Goal: Task Accomplishment & Management: Manage account settings

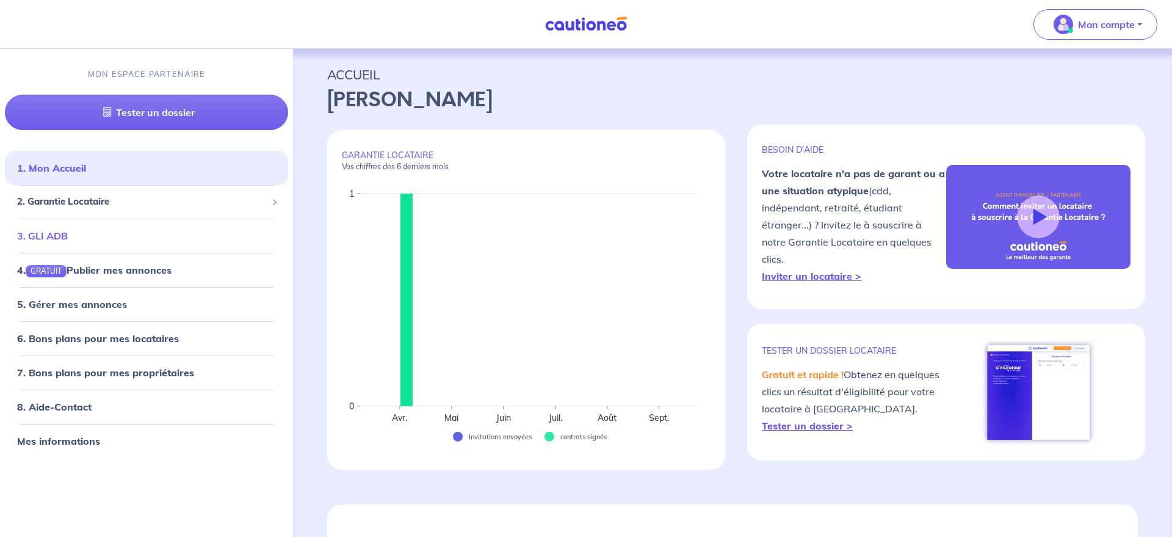
click at [63, 233] on link "3. GLI ADB" at bounding box center [42, 236] width 51 height 12
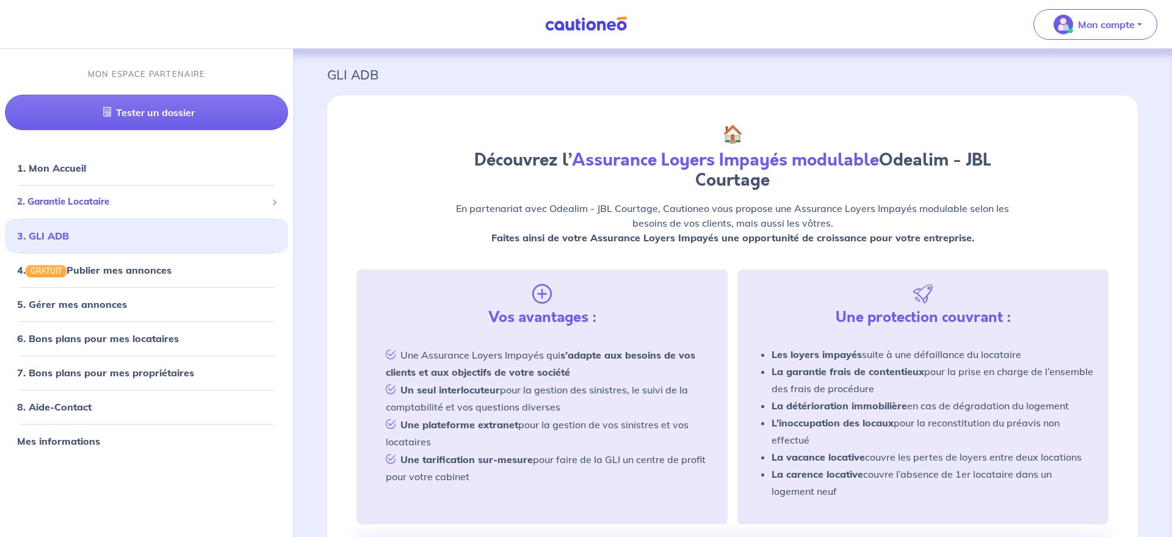
click at [153, 200] on span "2. Garantie Locataire" at bounding box center [142, 202] width 250 height 14
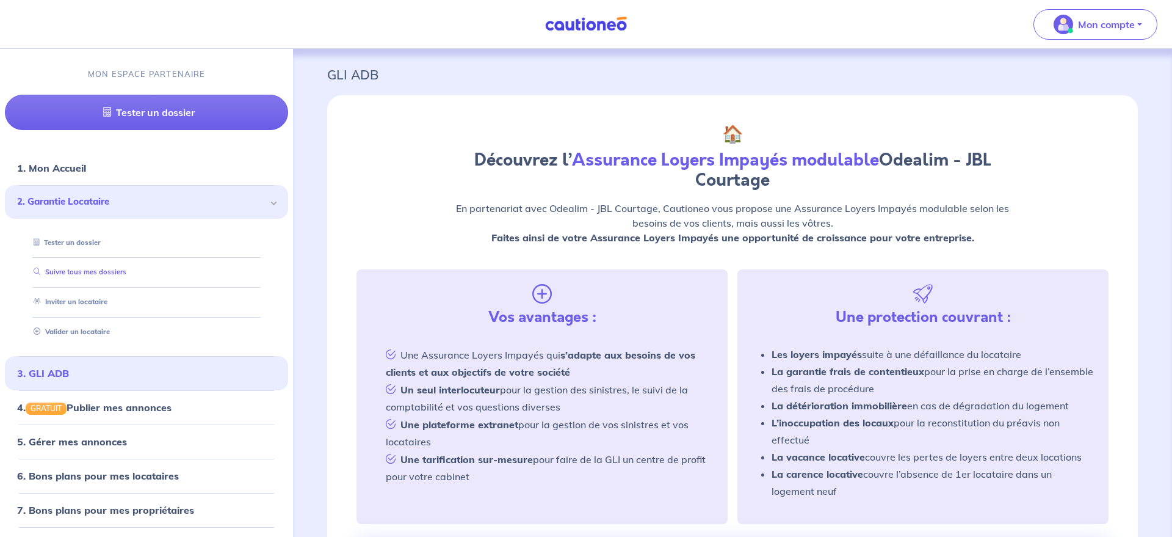
click at [90, 276] on link "Suivre tous mes dossiers" at bounding box center [78, 271] width 98 height 9
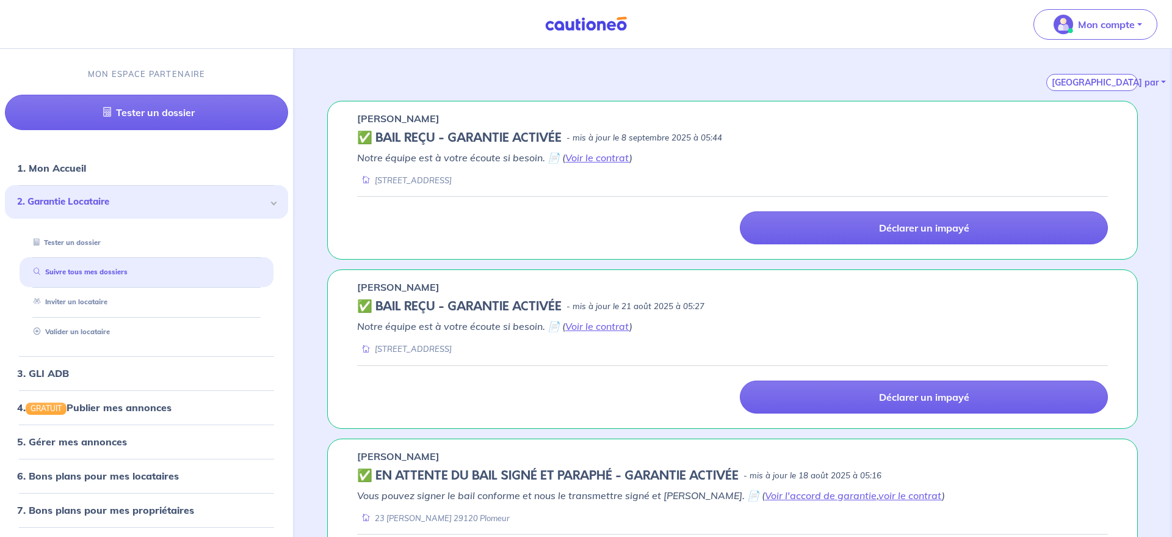
scroll to position [179, 0]
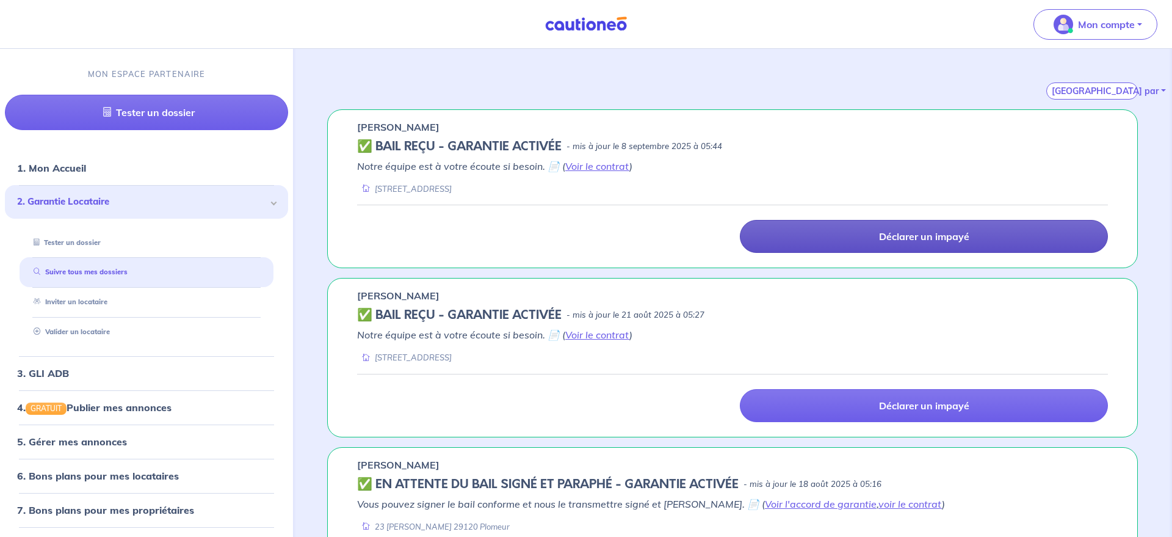
click at [916, 240] on p "Déclarer un impayé" at bounding box center [924, 236] width 90 height 12
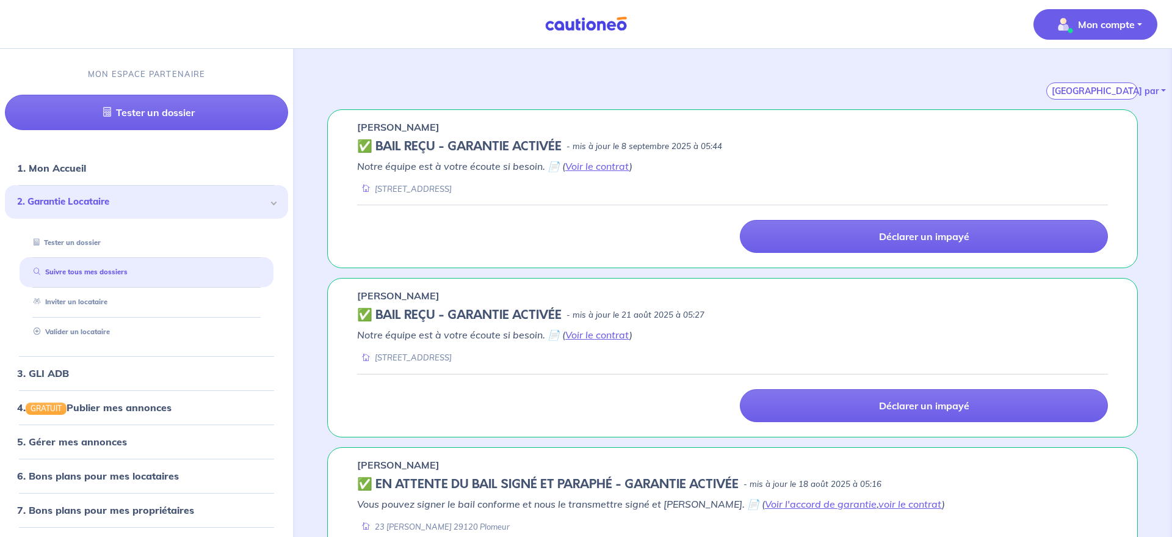
click at [1098, 31] on p "Mon compte" at bounding box center [1106, 24] width 57 height 15
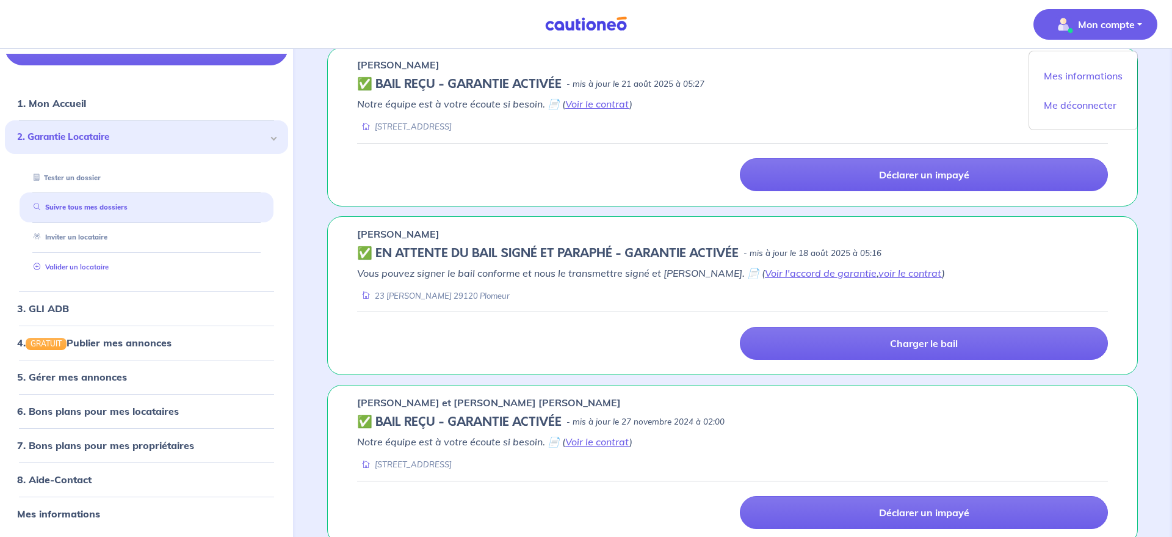
scroll to position [427, 0]
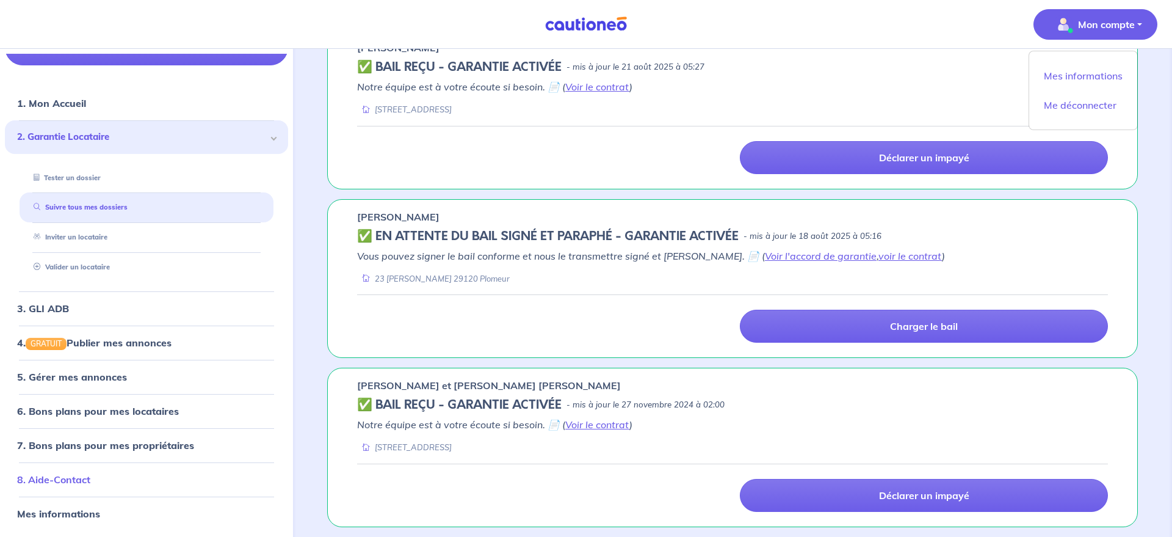
click at [61, 479] on link "8. Aide-Contact" at bounding box center [53, 479] width 73 height 12
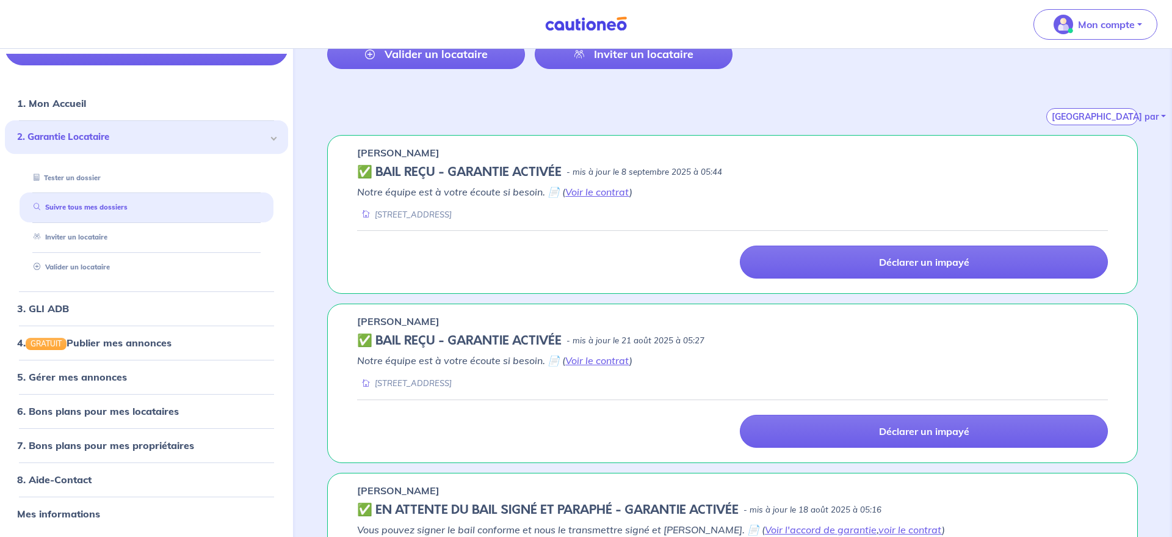
scroll to position [0, 0]
